Goal: Transaction & Acquisition: Download file/media

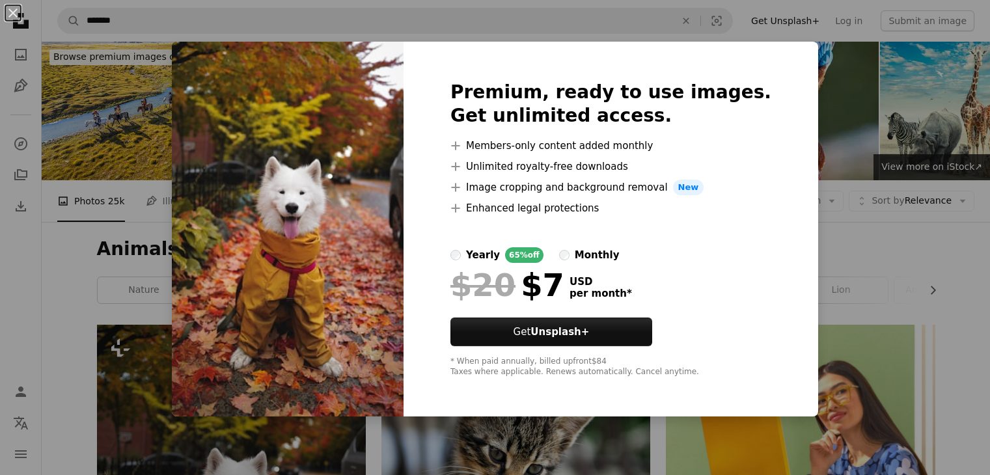
scroll to position [332, 0]
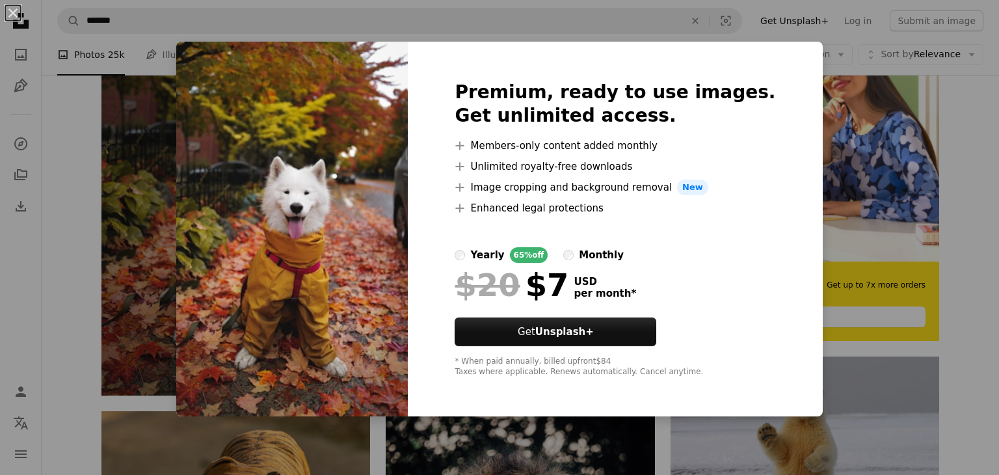
click at [907, 195] on div "An X shape Premium, ready to use images. Get unlimited access. A plus sign Memb…" at bounding box center [499, 237] width 999 height 475
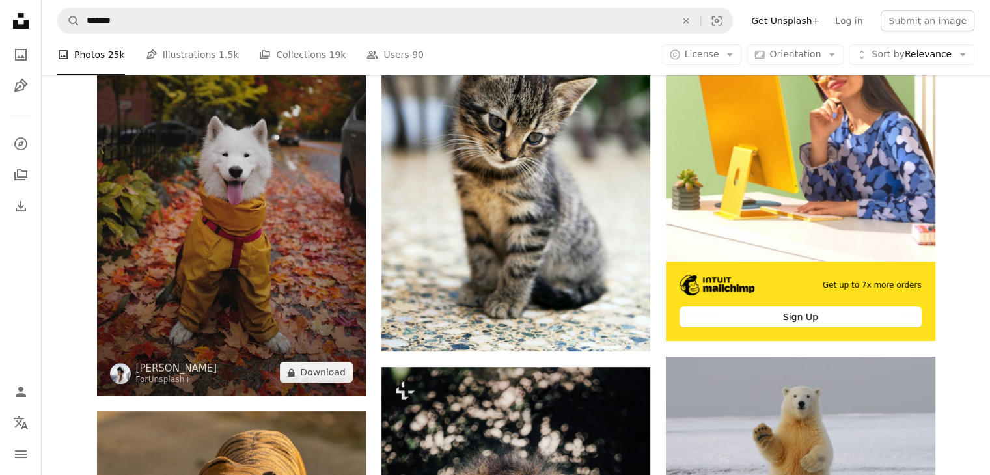
click at [120, 377] on img at bounding box center [120, 373] width 21 height 21
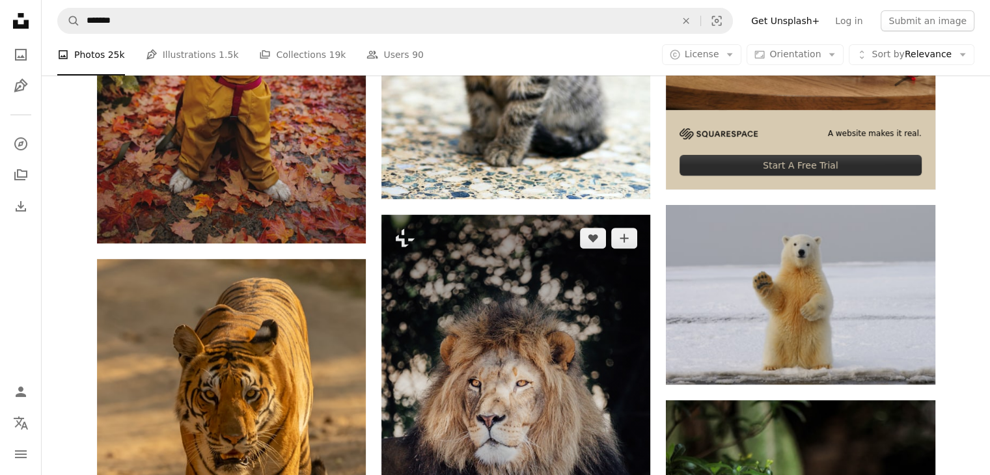
scroll to position [495, 0]
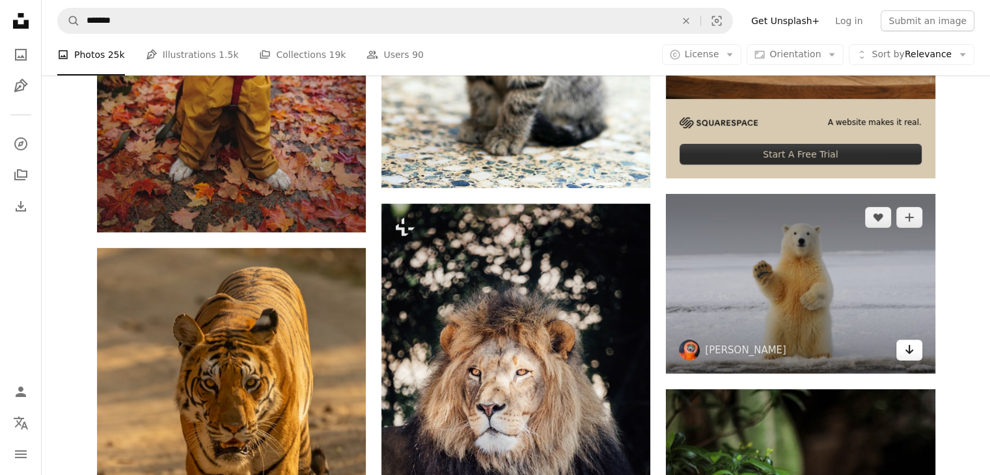
click at [911, 342] on icon "Arrow pointing down" at bounding box center [909, 350] width 10 height 16
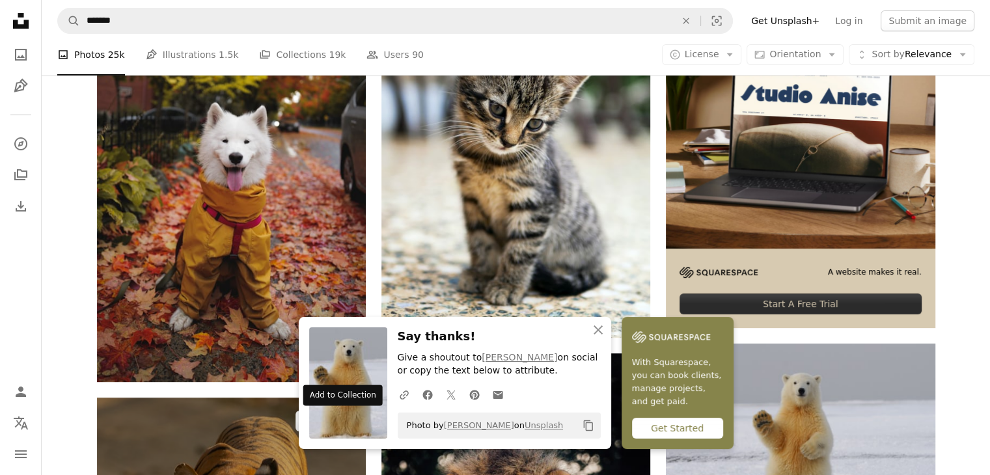
scroll to position [332, 0]
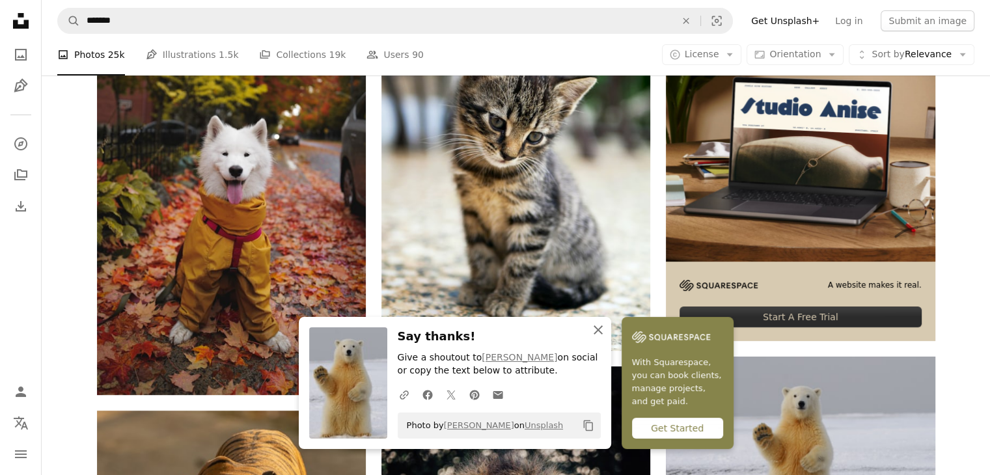
click at [597, 325] on icon "An X shape" at bounding box center [598, 330] width 16 height 16
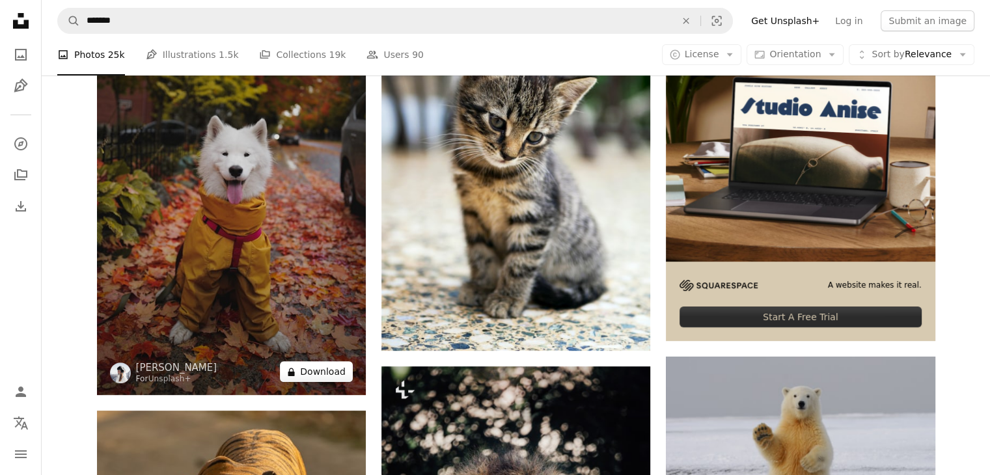
click at [323, 366] on button "A lock Download" at bounding box center [316, 371] width 73 height 21
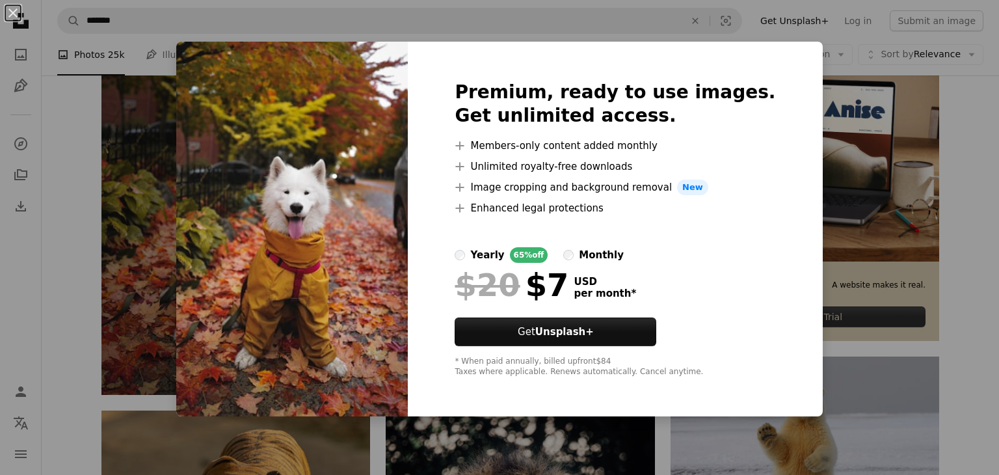
click at [898, 187] on div "An X shape Premium, ready to use images. Get unlimited access. A plus sign Memb…" at bounding box center [499, 237] width 999 height 475
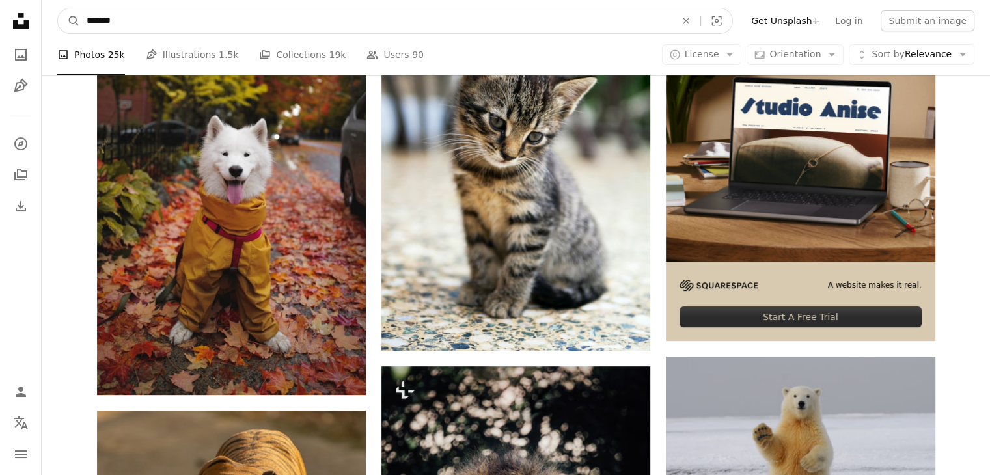
click at [265, 19] on input "*******" at bounding box center [375, 20] width 591 height 25
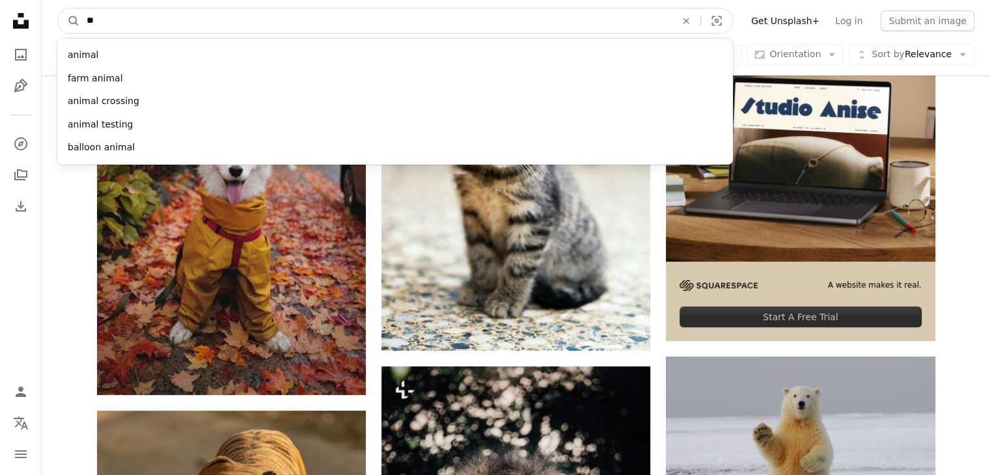
type input "*"
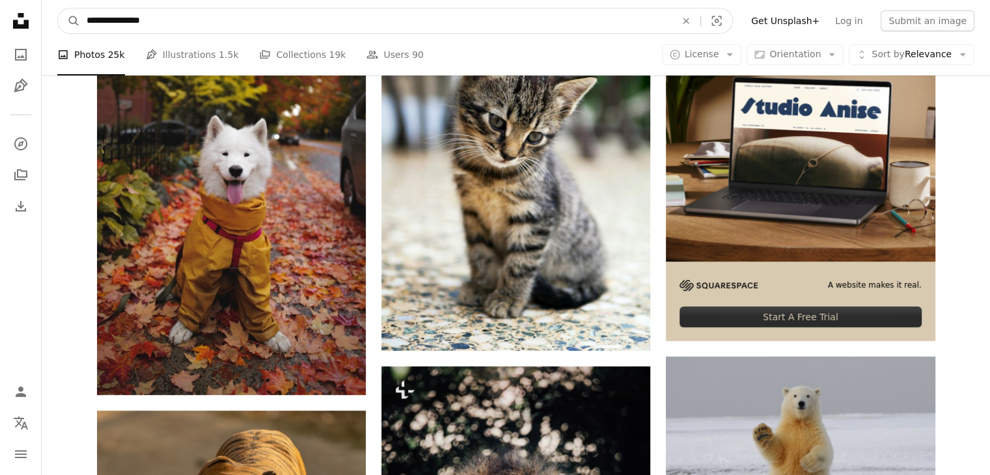
type input "**********"
click at [58, 8] on button "A magnifying glass" at bounding box center [69, 20] width 22 height 25
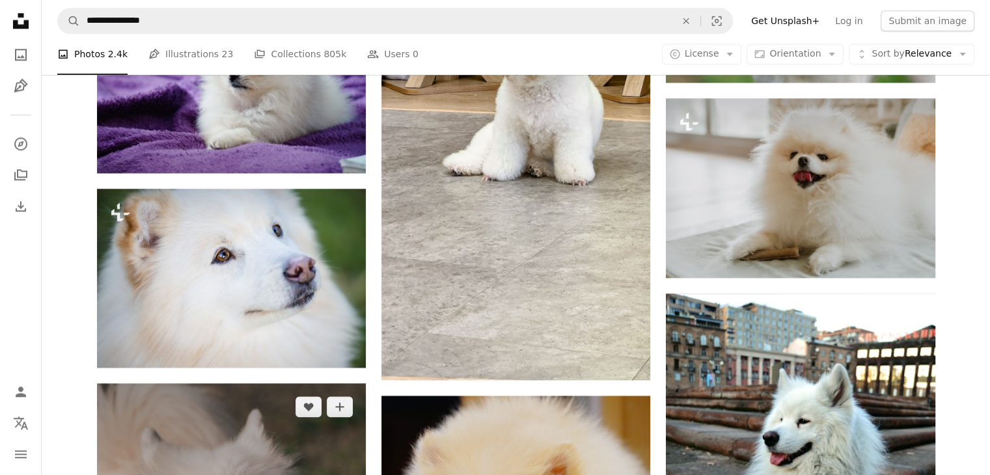
scroll to position [1595, 0]
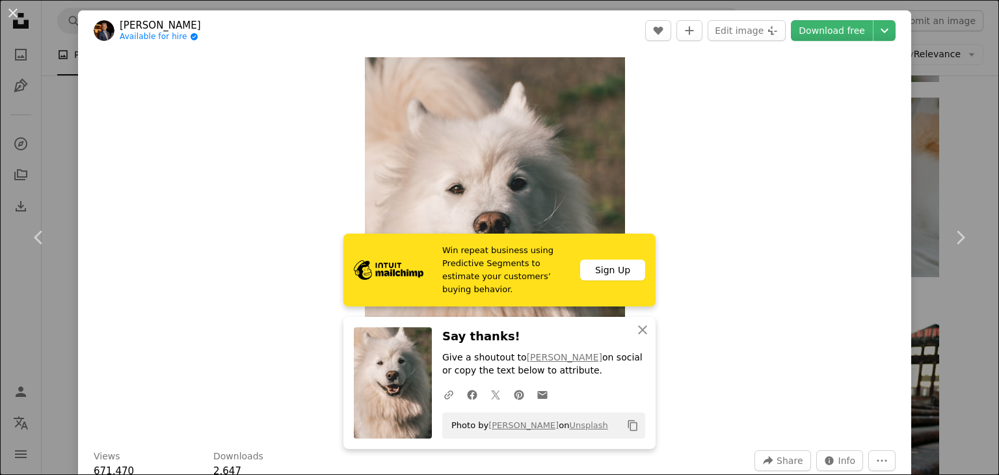
click at [977, 121] on div "An X shape Chevron left Chevron right Win repeat business using Predictive Segm…" at bounding box center [499, 237] width 999 height 475
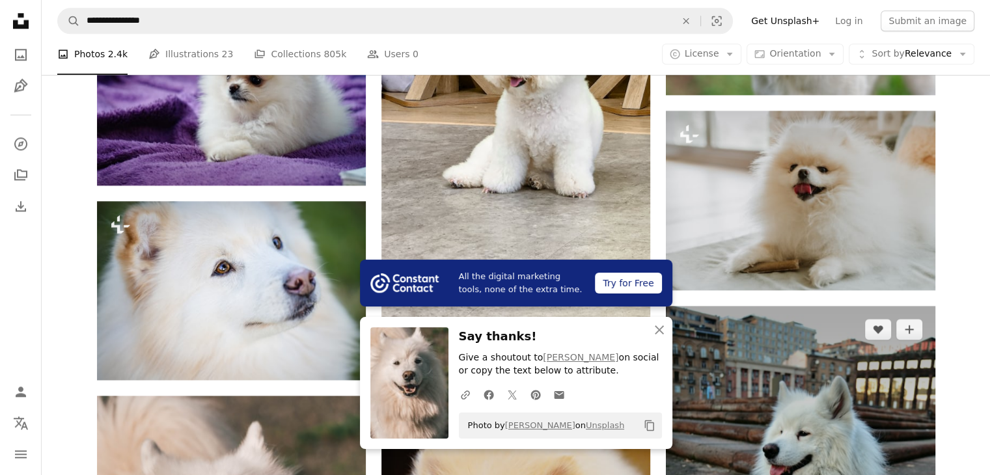
scroll to position [1576, 0]
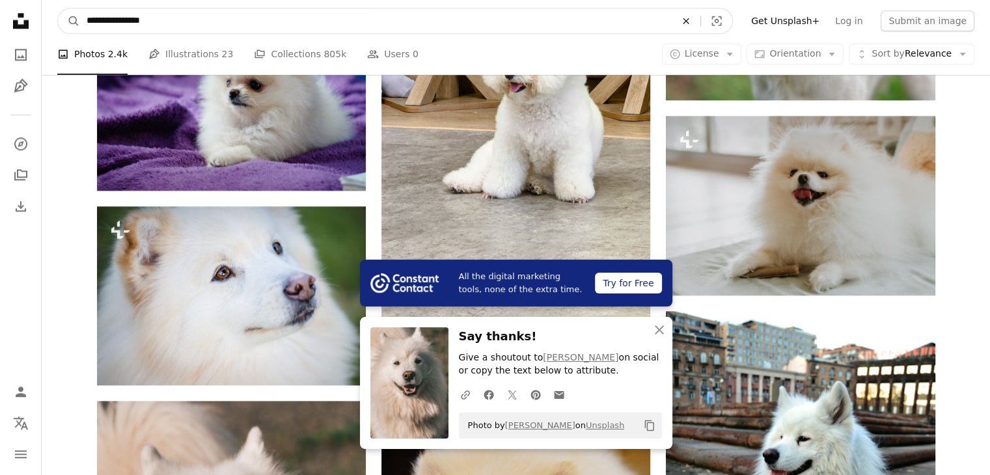
click at [700, 19] on icon "An X shape" at bounding box center [685, 21] width 29 height 10
type input "**********"
click at [58, 8] on button "A magnifying glass" at bounding box center [69, 20] width 22 height 25
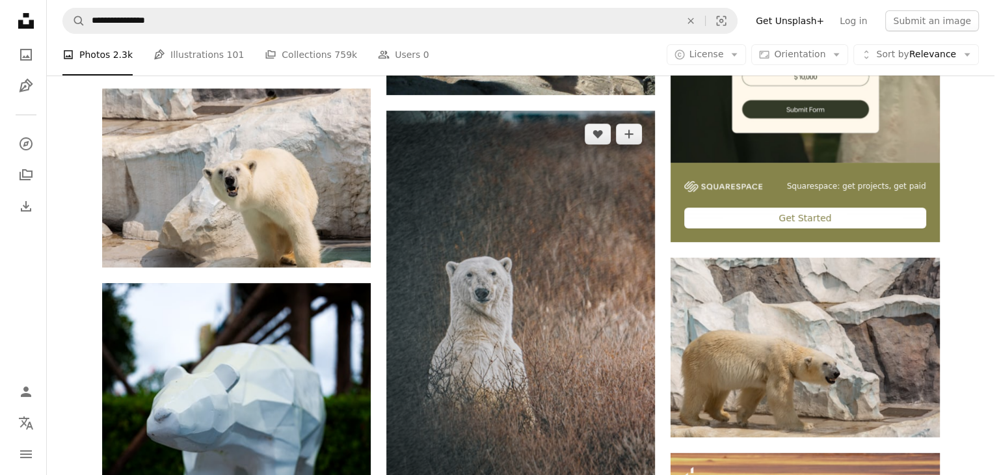
scroll to position [432, 0]
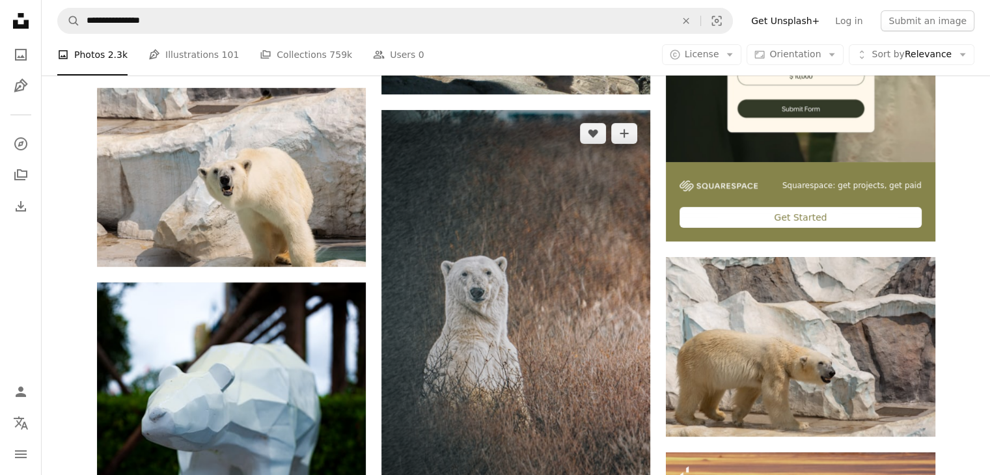
click at [531, 435] on img at bounding box center [515, 311] width 269 height 403
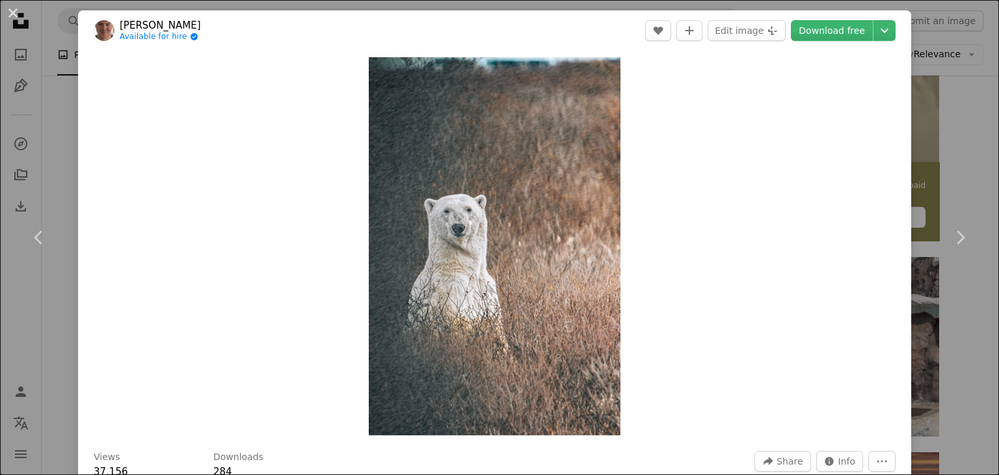
click at [539, 390] on img "Zoom in on this image" at bounding box center [495, 246] width 252 height 378
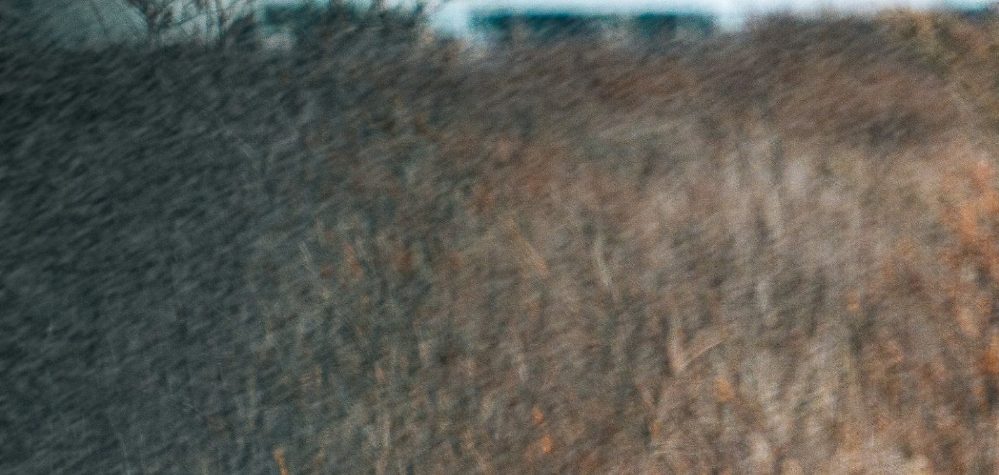
scroll to position [498, 0]
